Goal: Task Accomplishment & Management: Complete application form

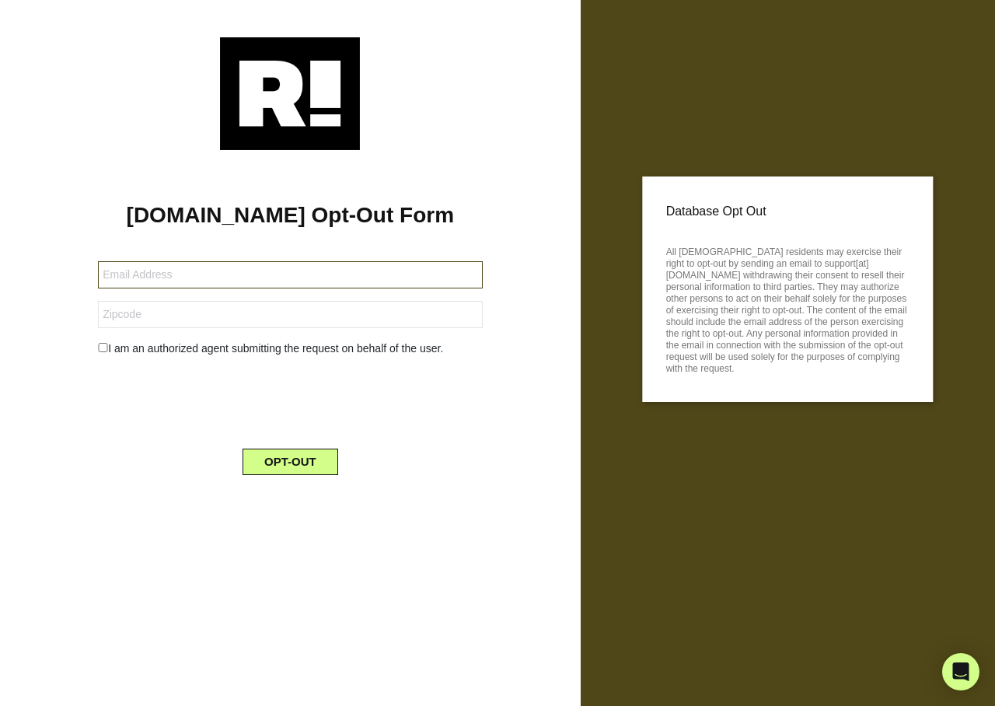
type input "[EMAIL_ADDRESS][DOMAIN_NAME]"
type input "34212"
type input "[EMAIL_ADDRESS][DOMAIN_NAME]"
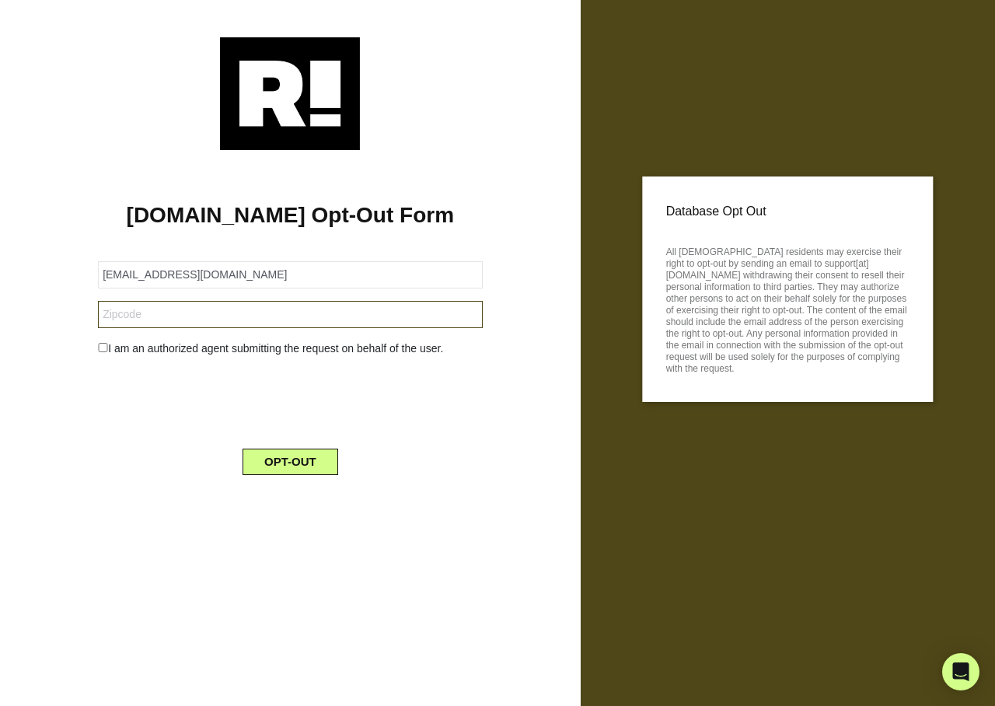
type input "29539"
